Goal: Use online tool/utility

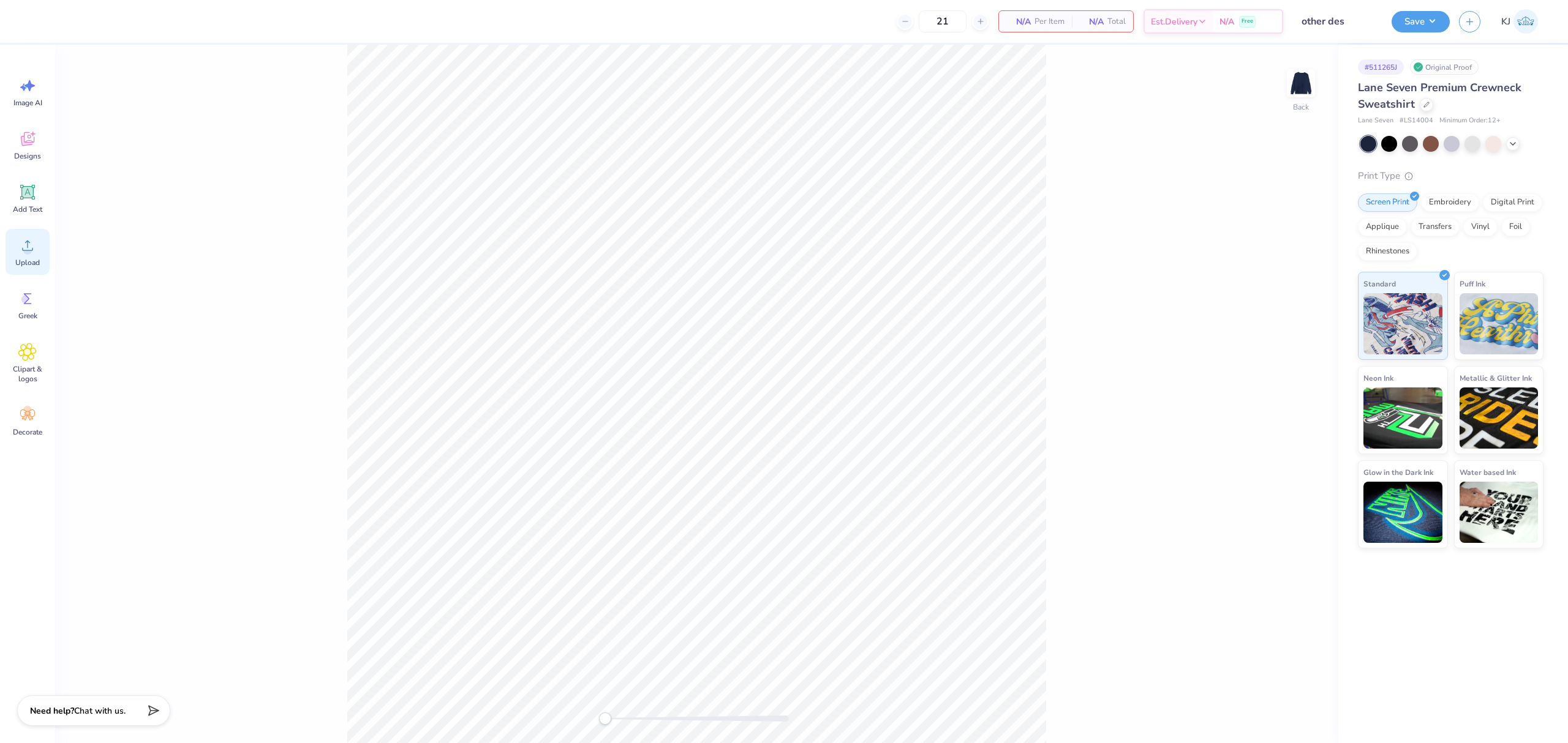
click at [18, 258] on span "Upload" at bounding box center [28, 262] width 24 height 10
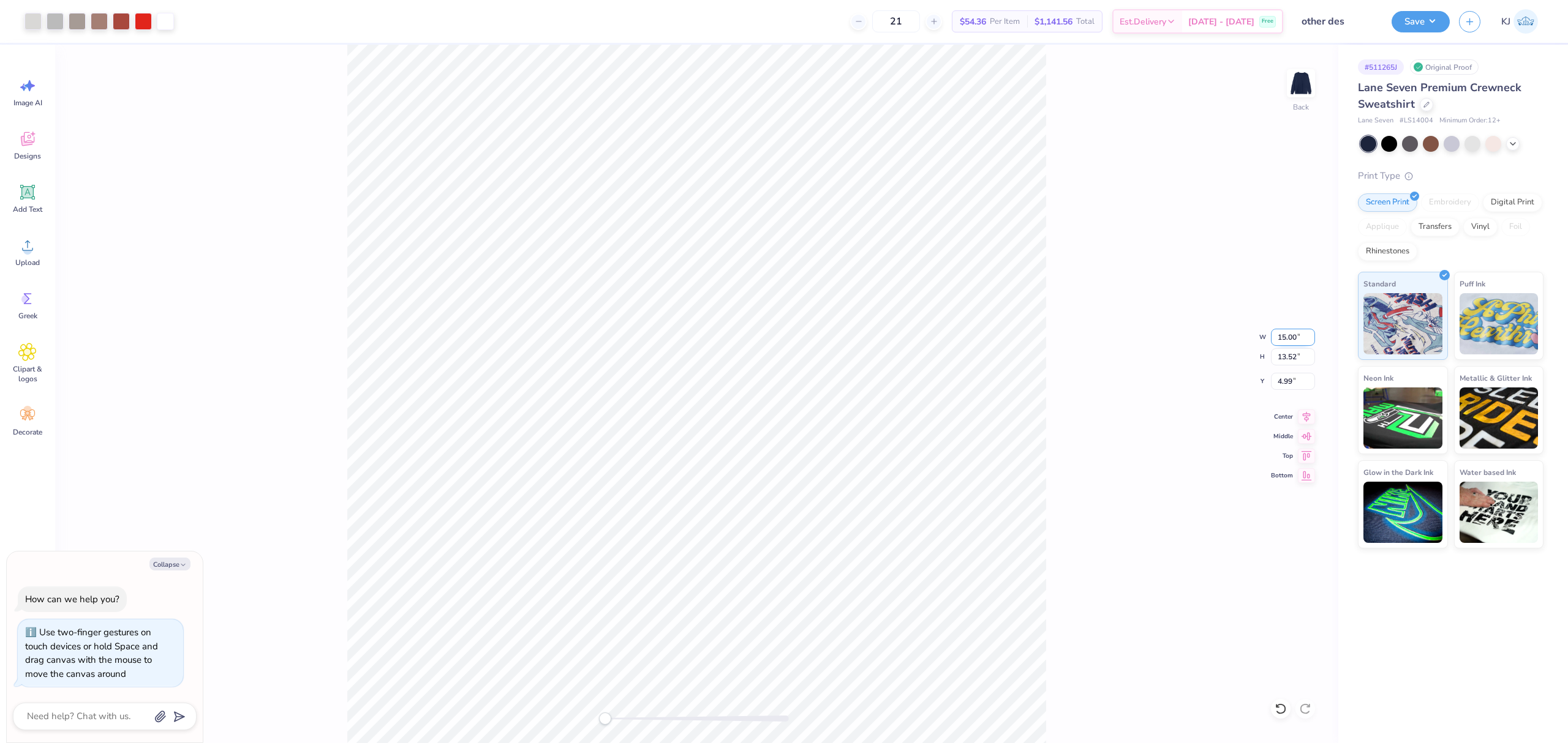
type textarea "x"
click at [1286, 336] on input "15.00" at bounding box center [1293, 337] width 44 height 17
type input "11"
type textarea "x"
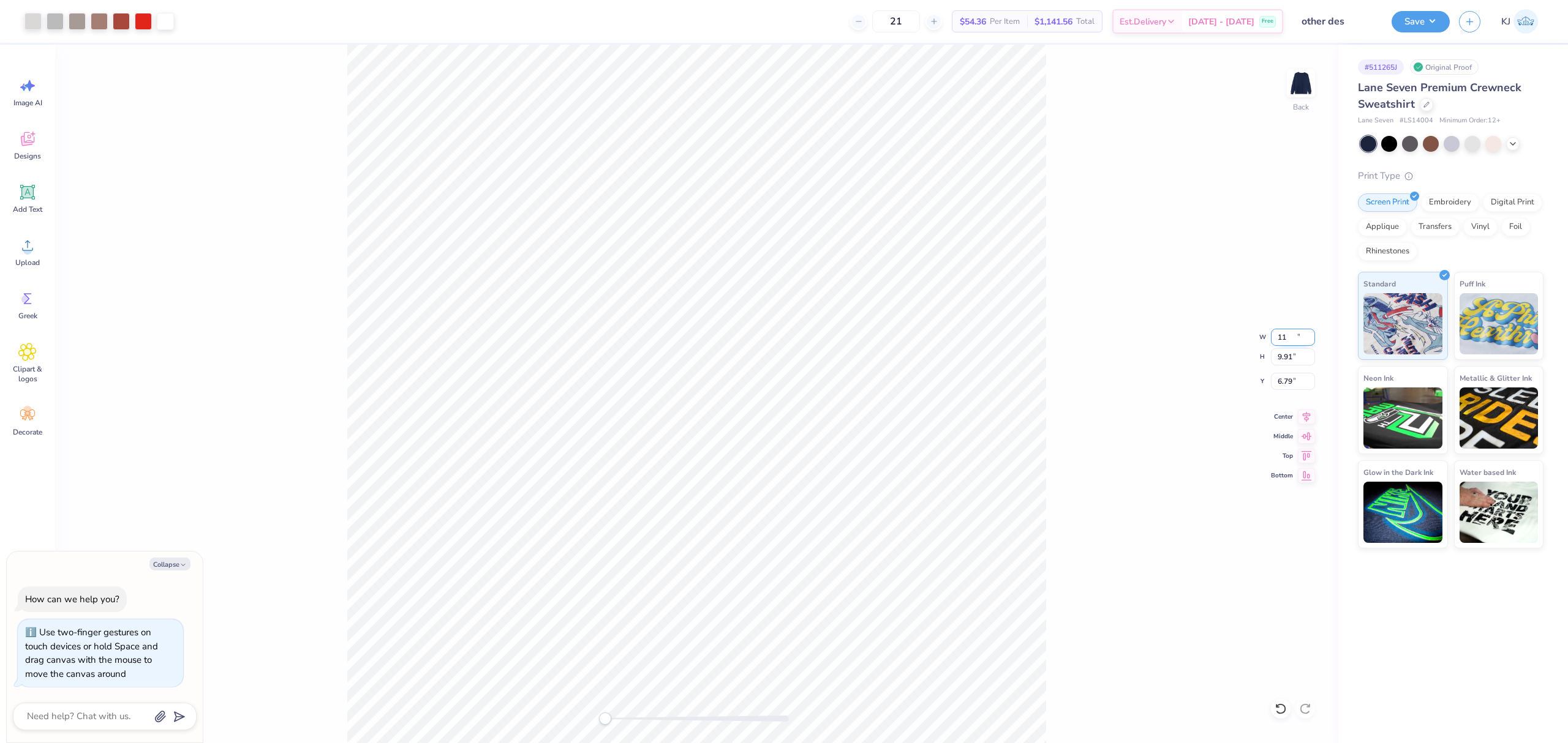
type input "11.00"
type input "9.91"
type input "6.79"
type textarea "x"
click at [1287, 380] on input "6.79" at bounding box center [1293, 381] width 44 height 17
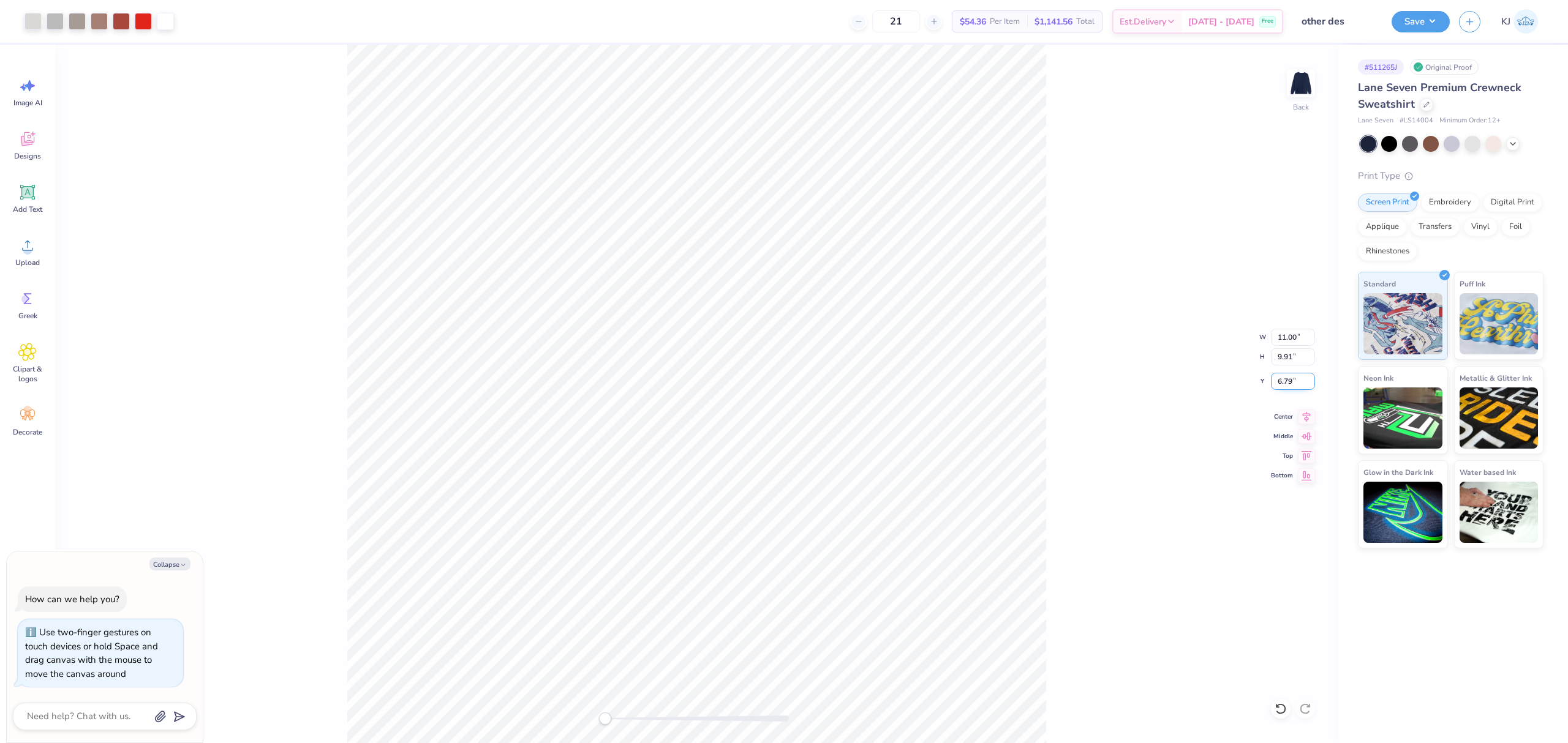
click at [1287, 380] on input "6.79" at bounding box center [1293, 381] width 44 height 17
type input "3"
click at [1442, 22] on button "Save" at bounding box center [1421, 19] width 58 height 21
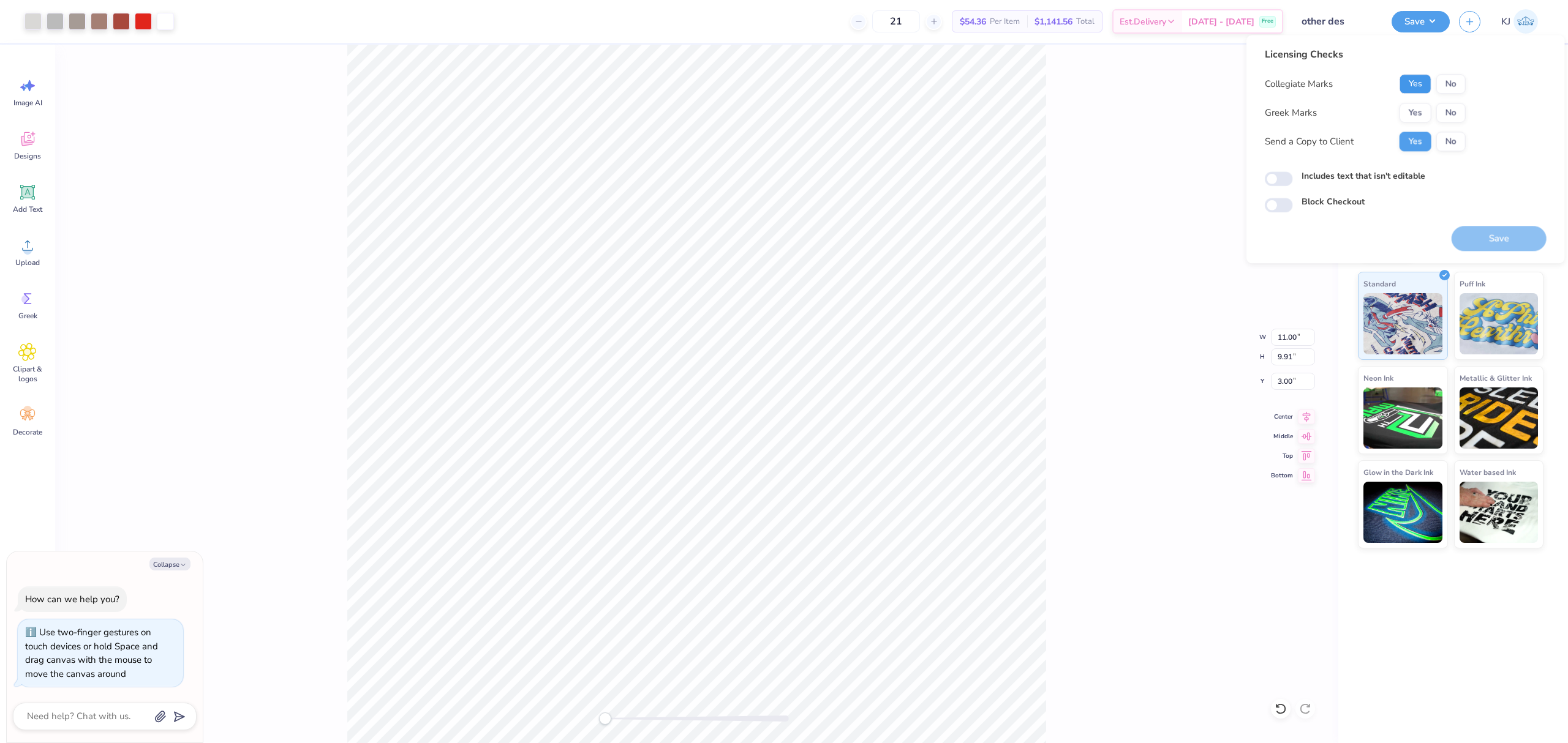
click at [1423, 86] on button "Yes" at bounding box center [1415, 84] width 32 height 19
click at [1449, 108] on button "No" at bounding box center [1451, 113] width 30 height 19
click at [1484, 244] on button "Save" at bounding box center [1499, 238] width 95 height 25
type textarea "x"
